Goal: Task Accomplishment & Management: Use online tool/utility

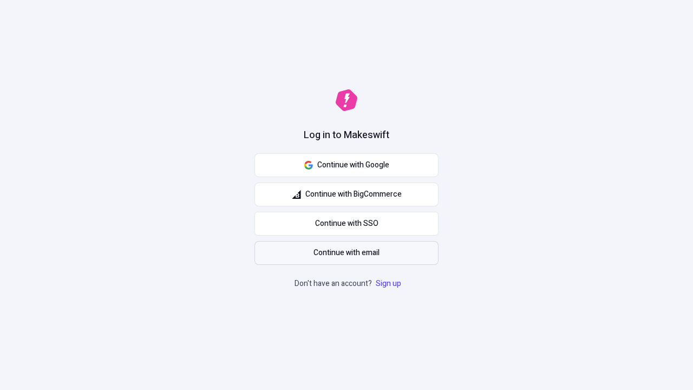
click at [346, 253] on span "Continue with email" at bounding box center [346, 253] width 66 height 12
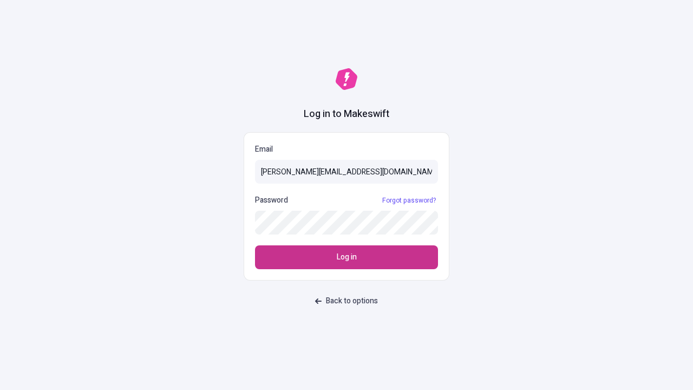
click at [346, 257] on span "Log in" at bounding box center [347, 257] width 20 height 12
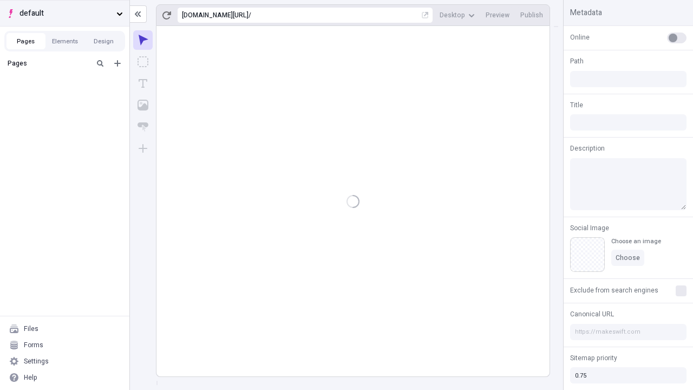
click at [64, 13] on span "default" at bounding box center [65, 14] width 93 height 12
type input "/deep-link-tenuis"
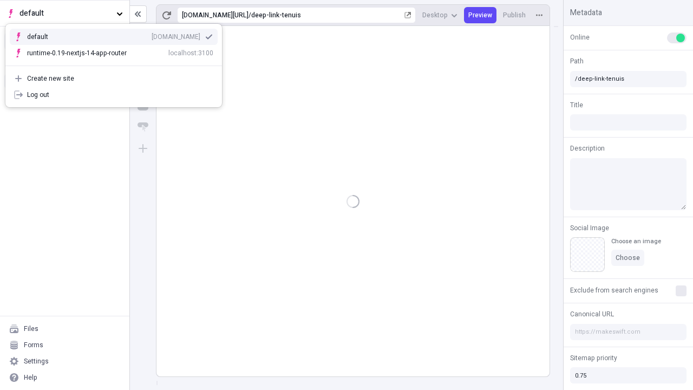
click at [152, 35] on div "[DOMAIN_NAME]" at bounding box center [176, 36] width 49 height 9
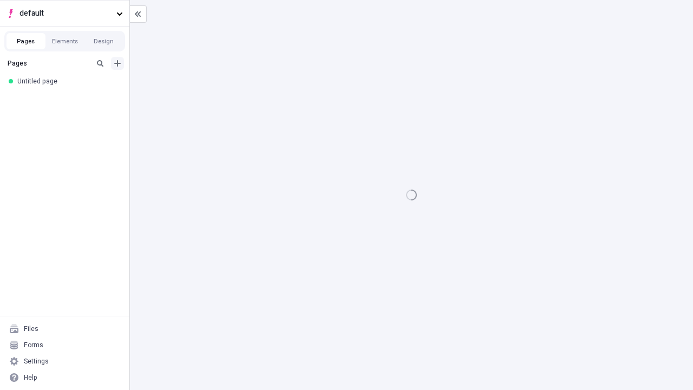
click at [117, 63] on icon "Add new" at bounding box center [117, 63] width 6 height 6
click at [68, 99] on div "Blank page" at bounding box center [68, 100] width 104 height 16
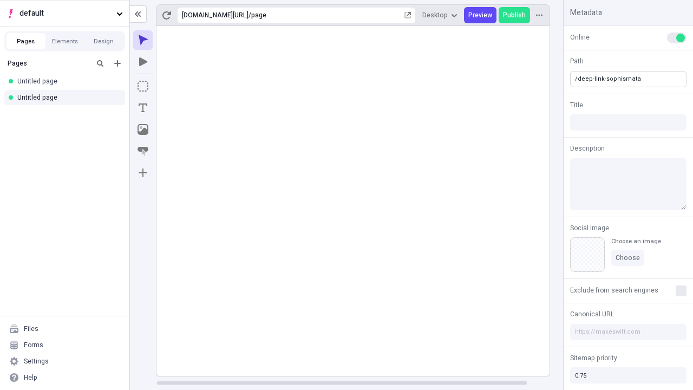
type input "/deep-link-sophismata"
click at [117, 63] on icon "Add new" at bounding box center [117, 63] width 6 height 6
click at [68, 99] on div "Blank page" at bounding box center [68, 100] width 104 height 16
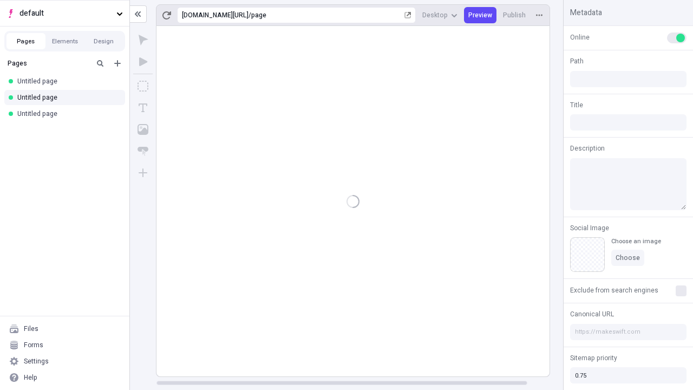
type input "/page"
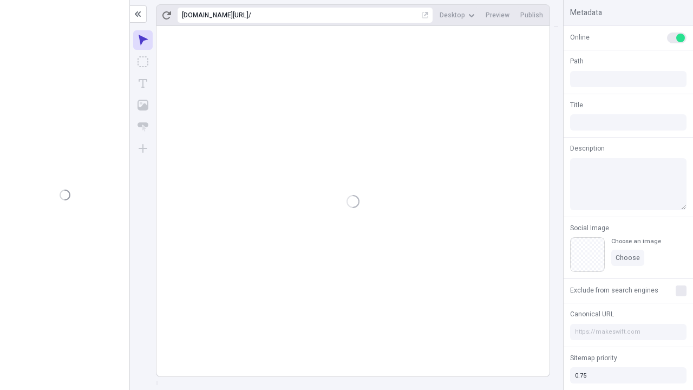
type input "/deep-link-sophismata"
